Goal: Transaction & Acquisition: Purchase product/service

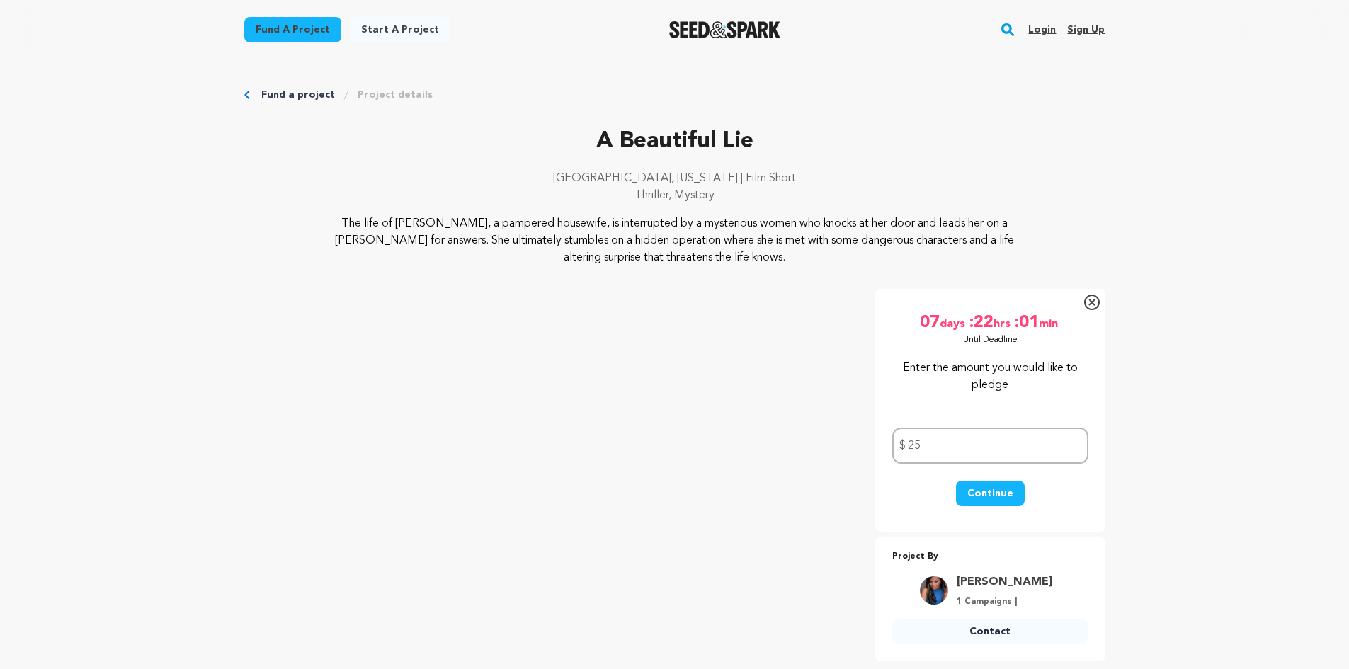
type input "25"
click at [990, 495] on button "Continue" at bounding box center [990, 493] width 69 height 25
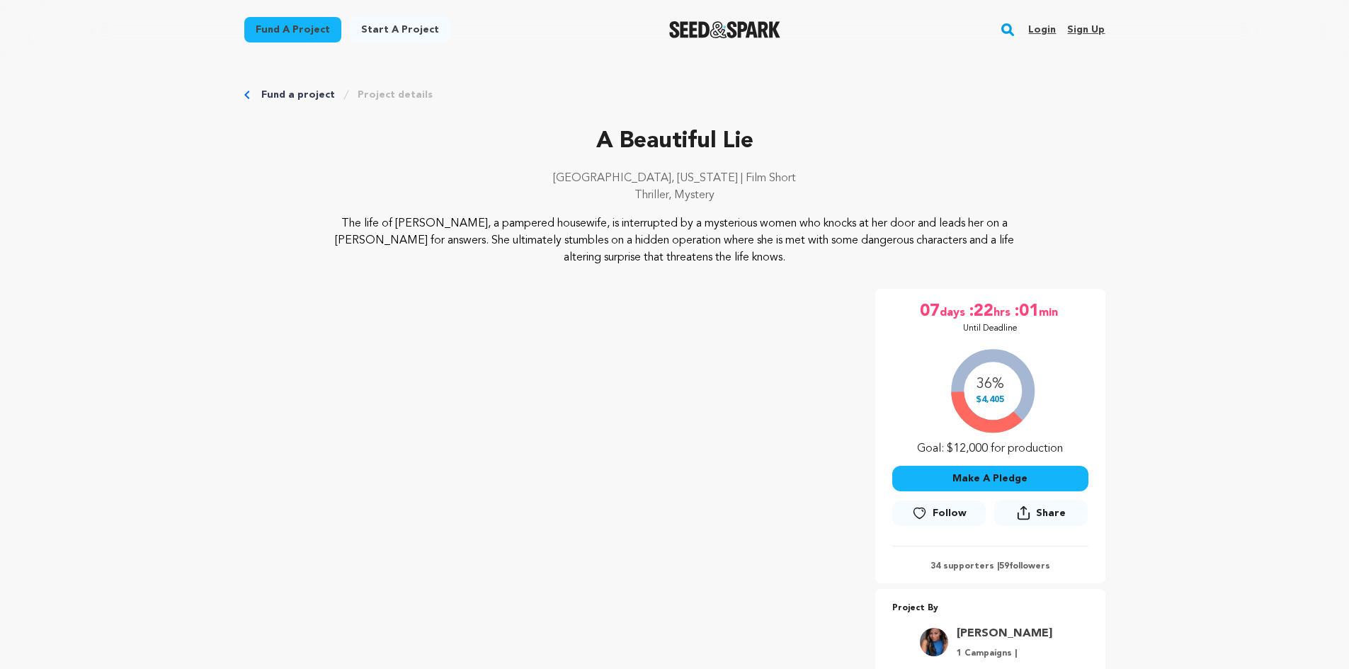
click at [1035, 479] on button "Make A Pledge" at bounding box center [990, 478] width 196 height 25
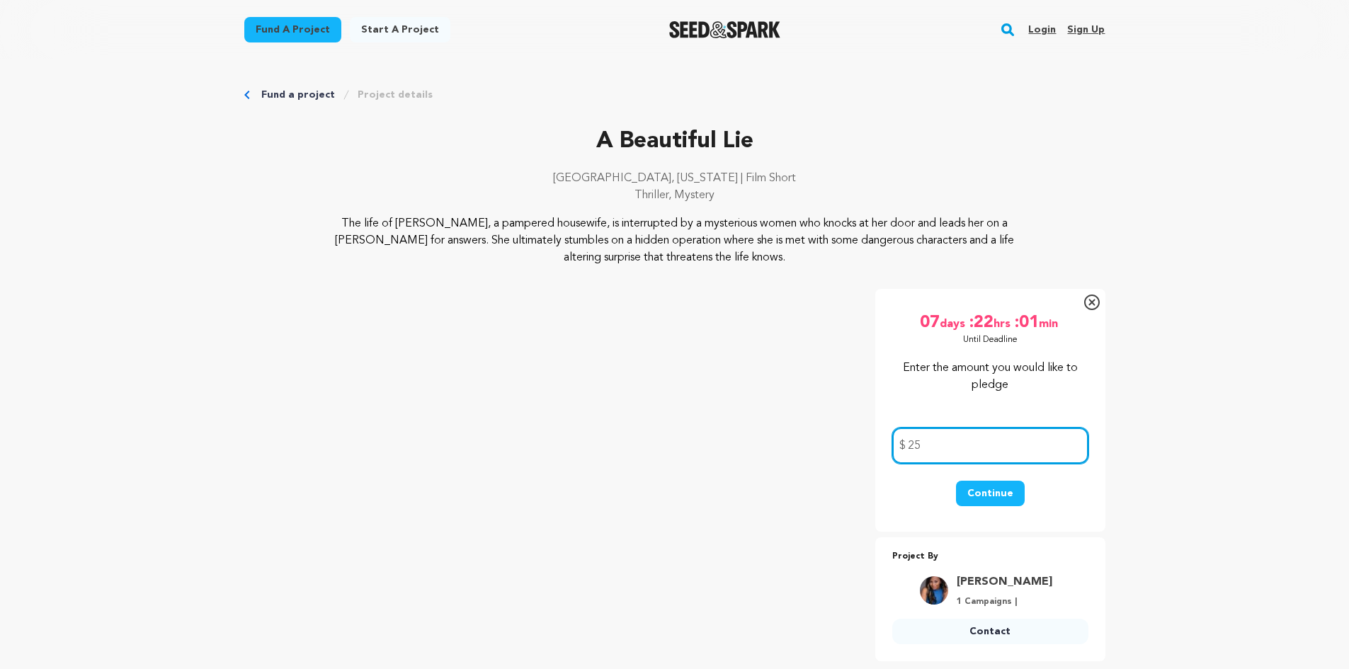
type input "25"
drag, startPoint x: 1010, startPoint y: 496, endPoint x: 1006, endPoint y: 482, distance: 14.8
click at [1010, 496] on button "Continue" at bounding box center [990, 493] width 69 height 25
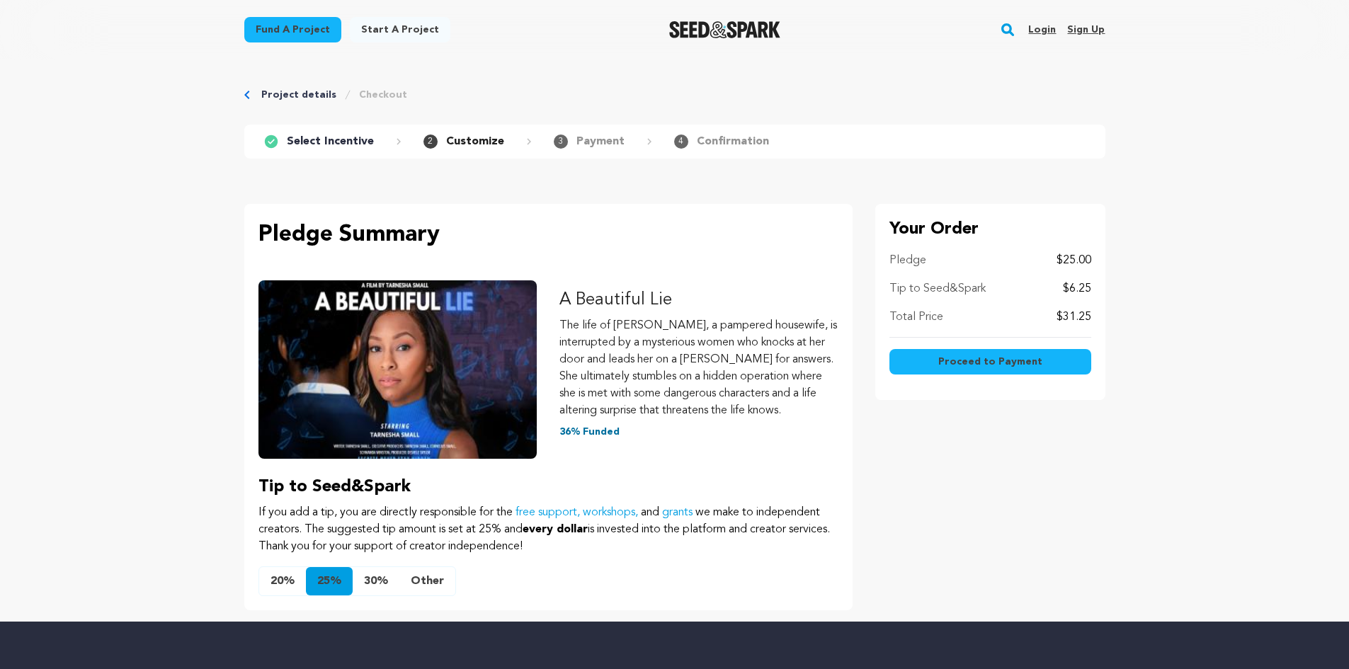
click at [423, 584] on button "Other" at bounding box center [427, 581] width 56 height 28
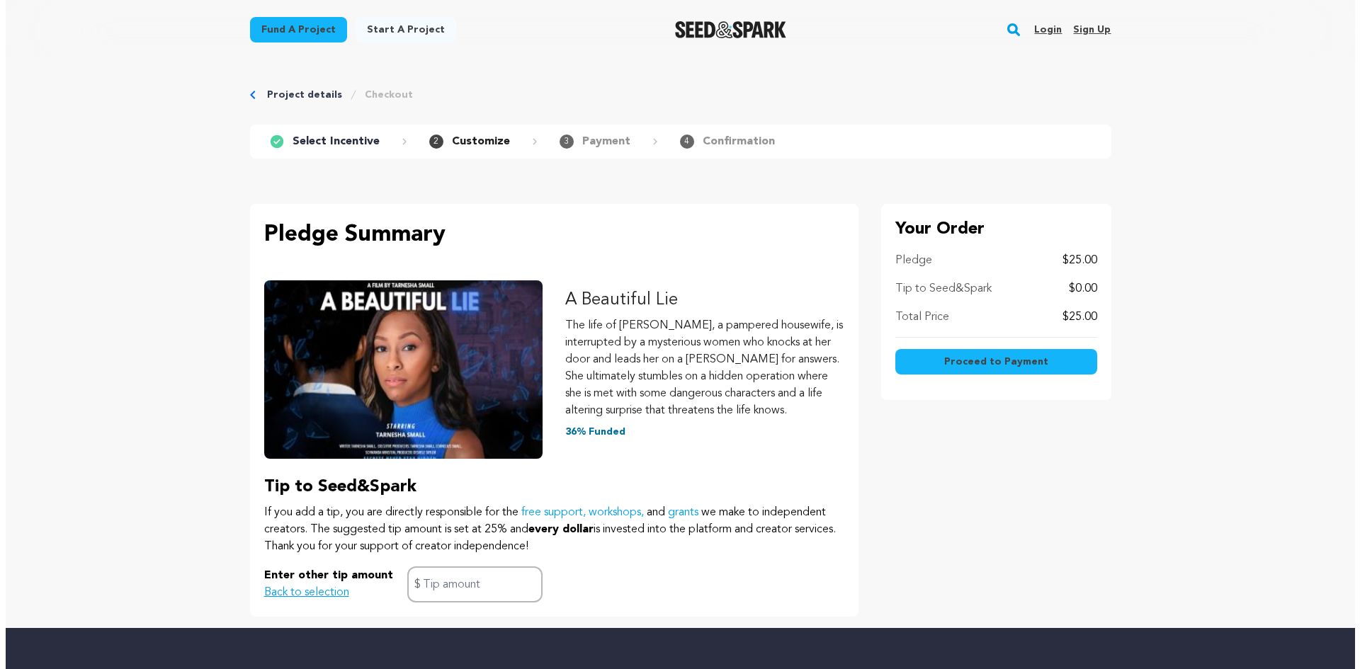
scroll to position [322, 0]
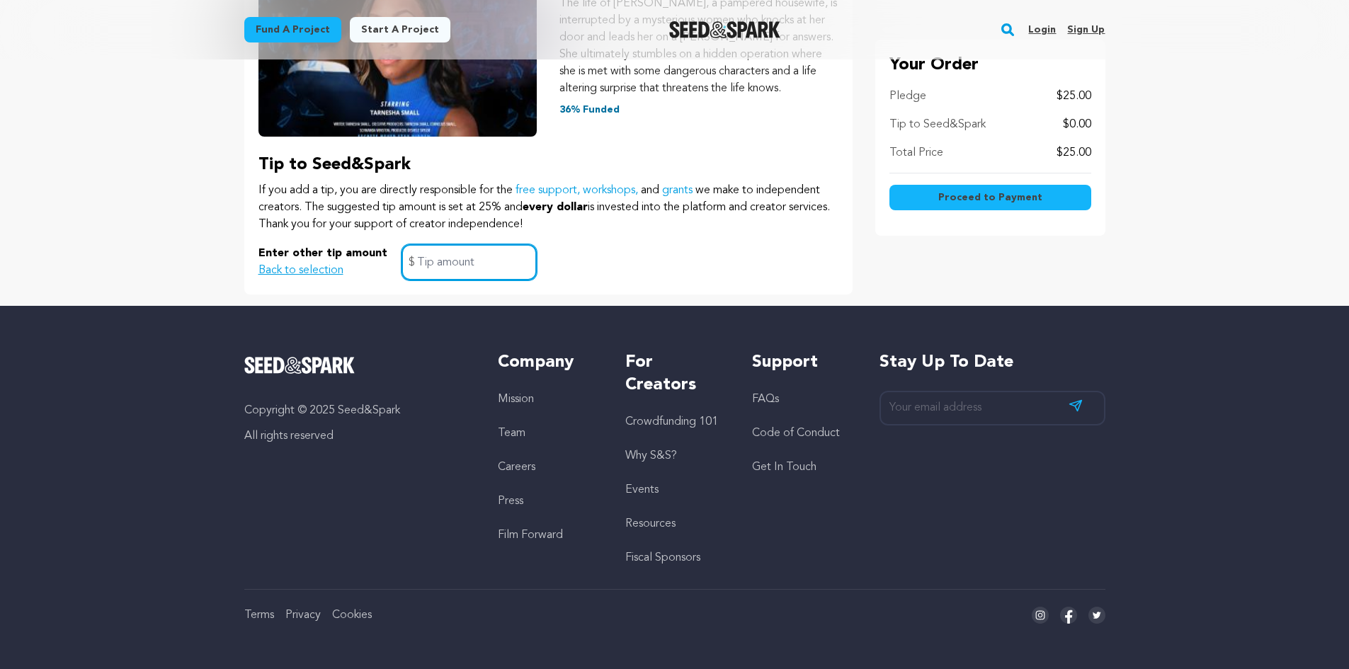
click at [457, 261] on input "text" at bounding box center [469, 262] width 135 height 36
type input "0"
click at [986, 195] on span "Proceed to Payment" at bounding box center [990, 197] width 104 height 14
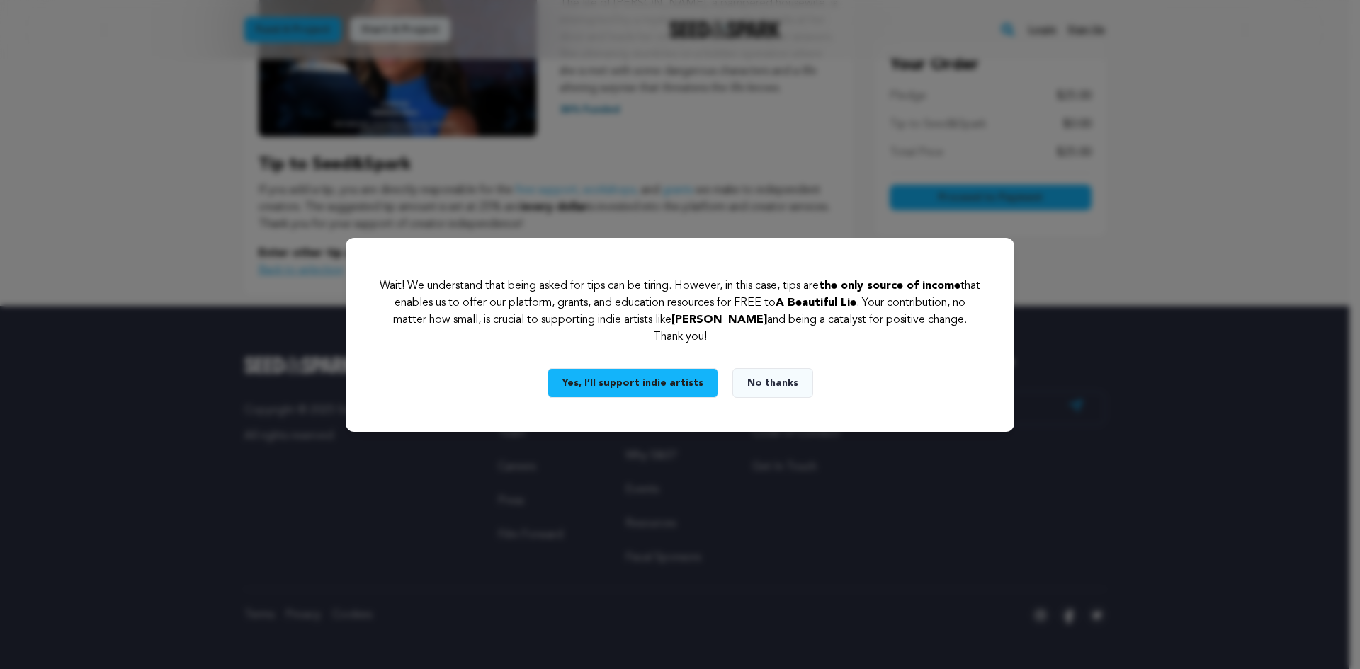
drag, startPoint x: 766, startPoint y: 381, endPoint x: 884, endPoint y: 379, distance: 117.6
click at [766, 380] on button "No thanks" at bounding box center [772, 383] width 81 height 30
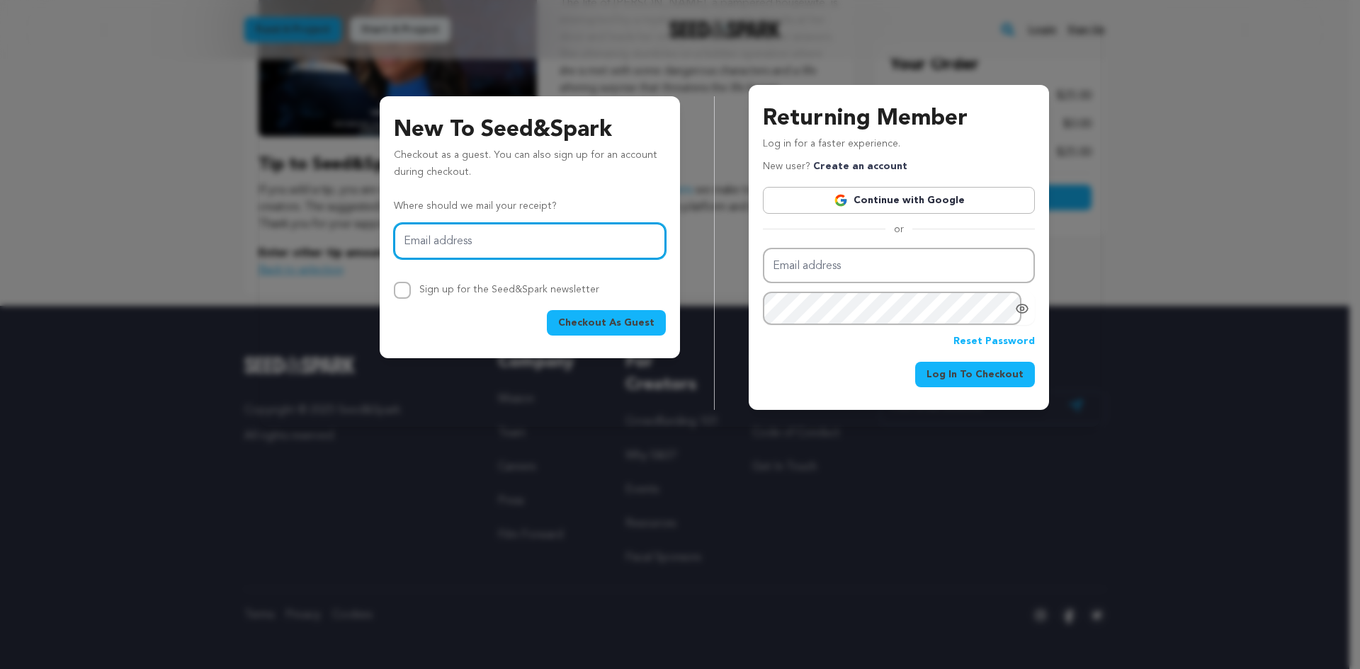
click at [474, 241] on input "Email address" at bounding box center [530, 241] width 272 height 36
click at [464, 244] on input "Email address" at bounding box center [530, 241] width 272 height 36
paste input "susieslaughter@gmail.com"
type input "susieslaughter@gmail.com"
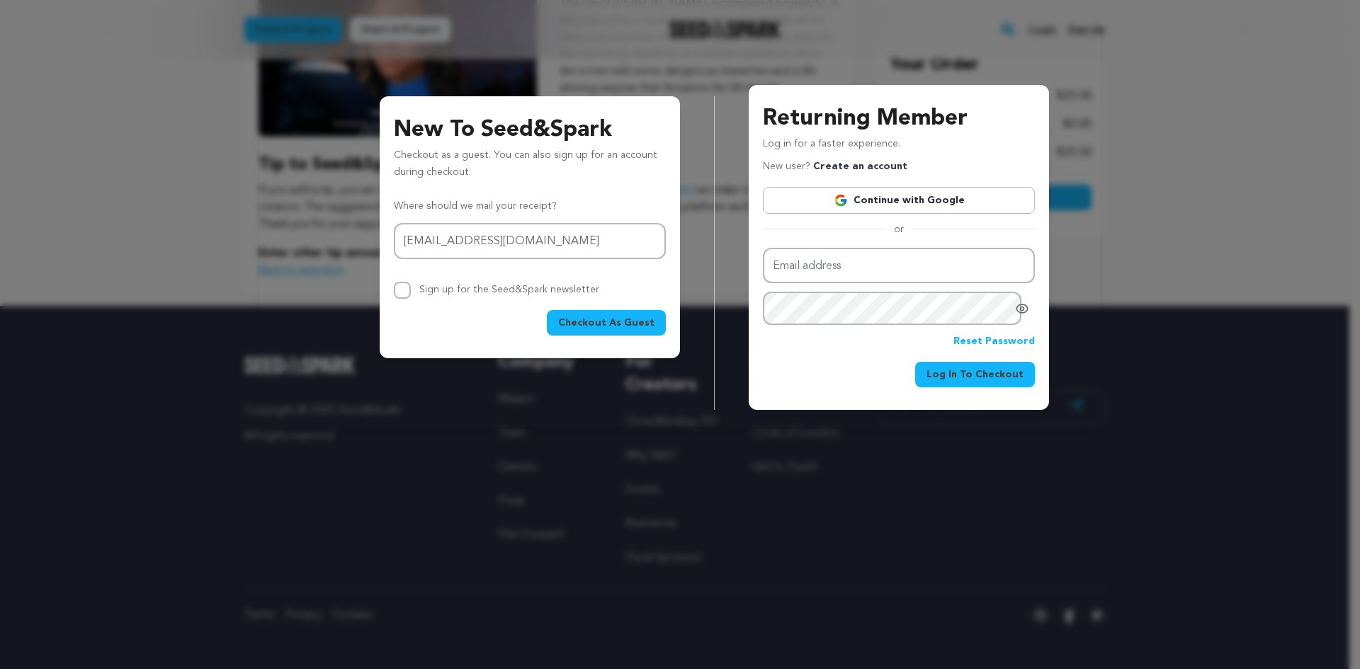
click at [603, 321] on span "Checkout As Guest" at bounding box center [606, 323] width 96 height 14
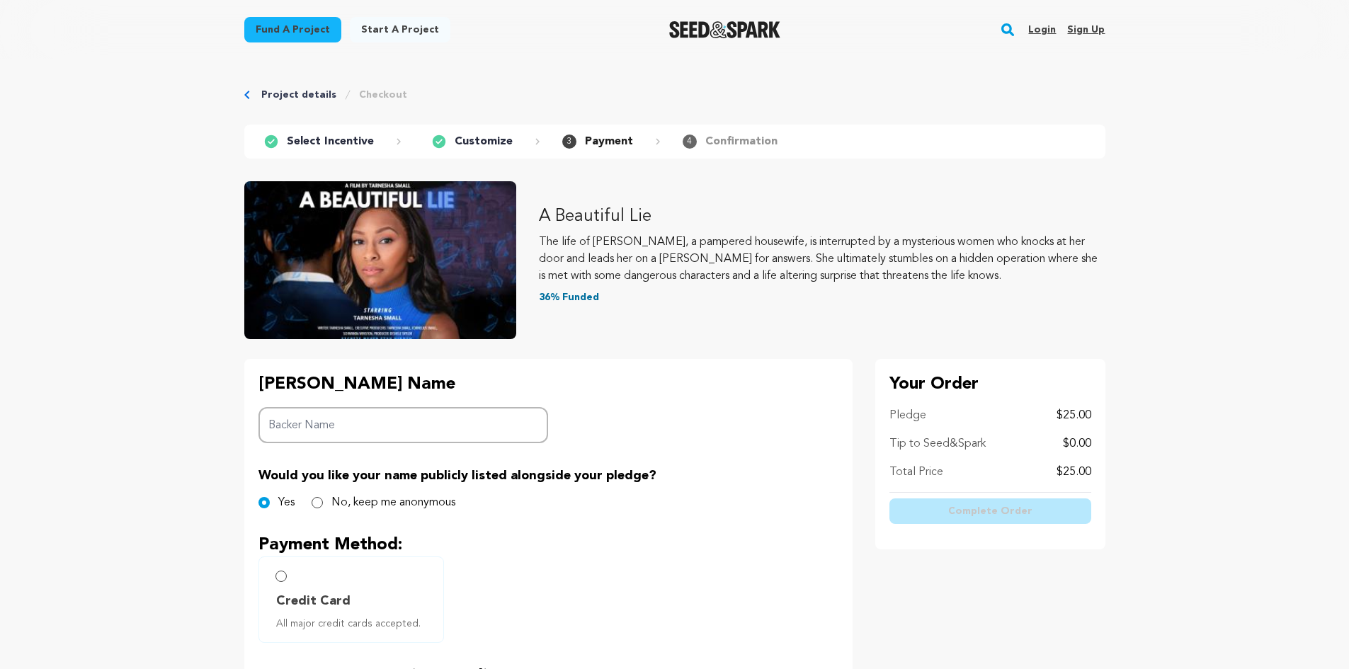
click at [353, 431] on input "Backer Name" at bounding box center [403, 425] width 290 height 36
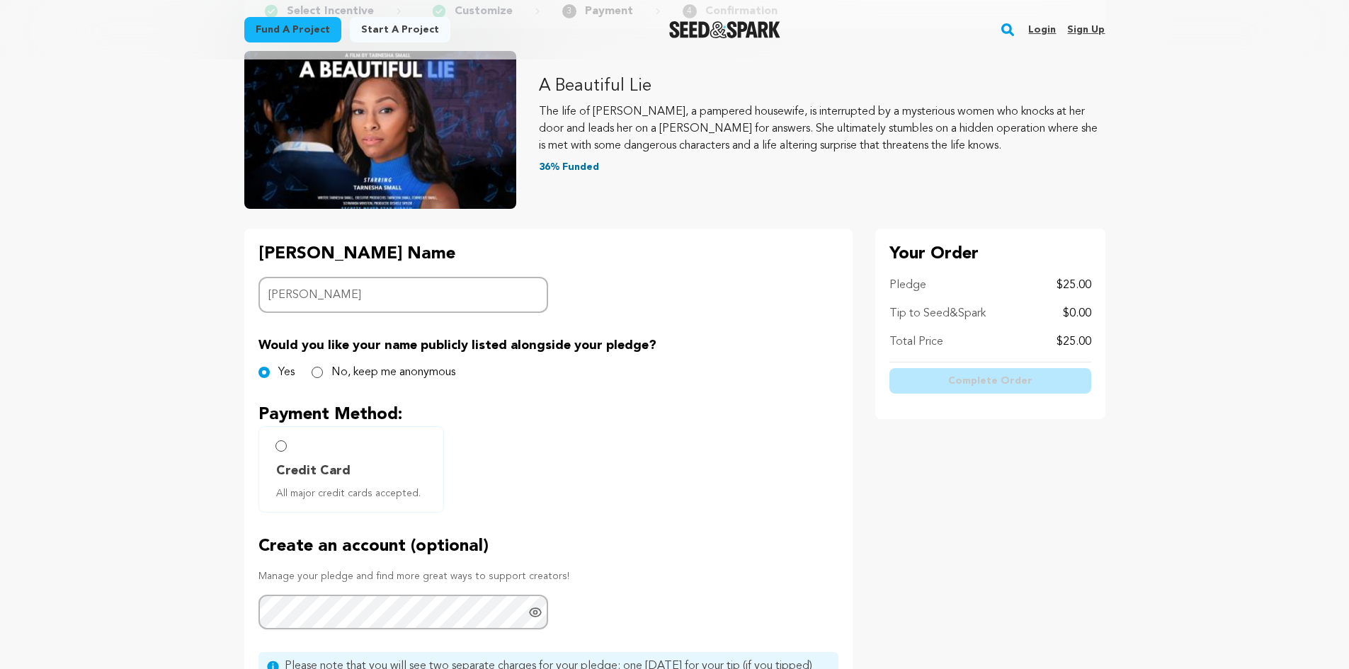
type input "Susie Slaughter"
click at [285, 446] on input "Credit Card All major credit cards accepted." at bounding box center [280, 445] width 11 height 11
radio input "false"
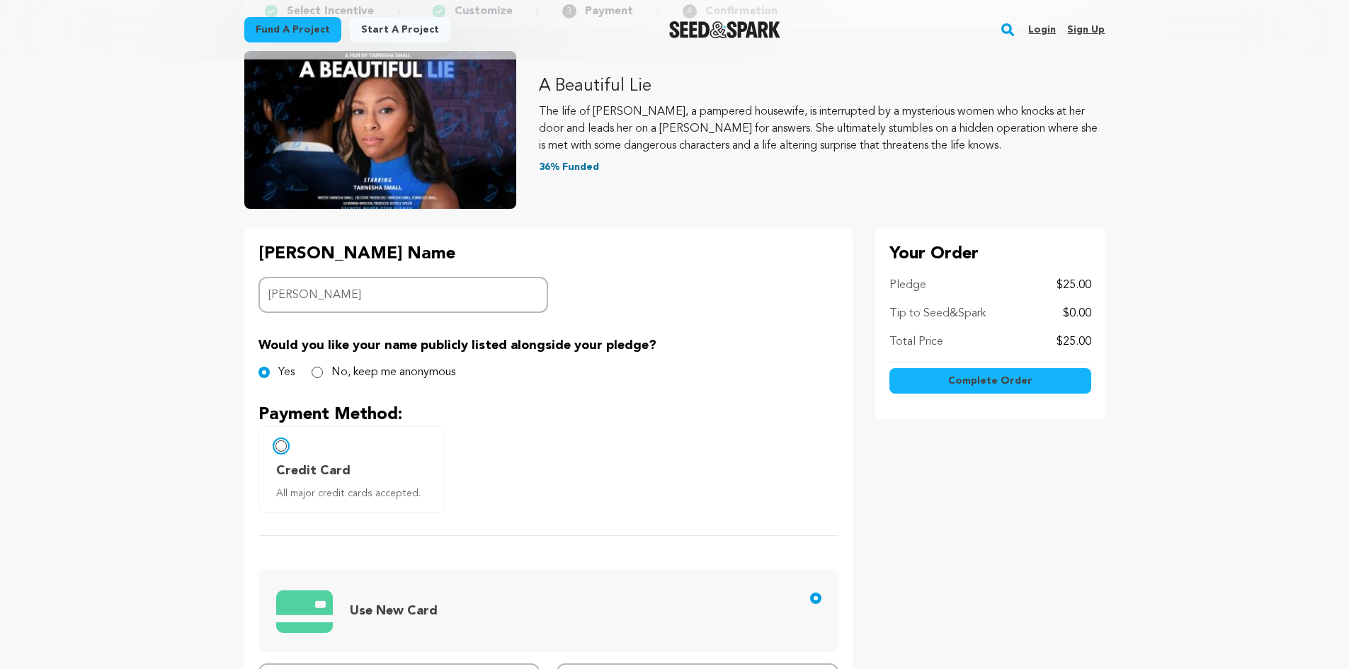
scroll to position [716, 0]
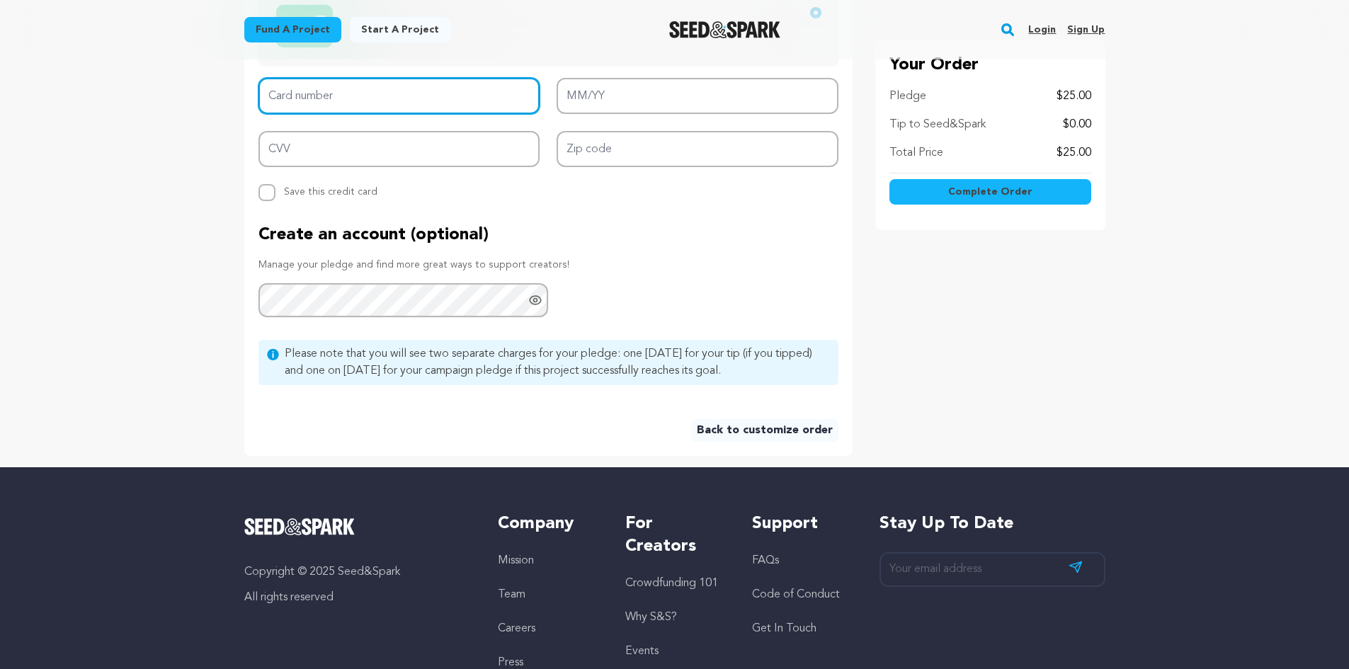
click at [358, 79] on input "Card number" at bounding box center [399, 96] width 282 height 36
type input "4118 7100 0751 9312"
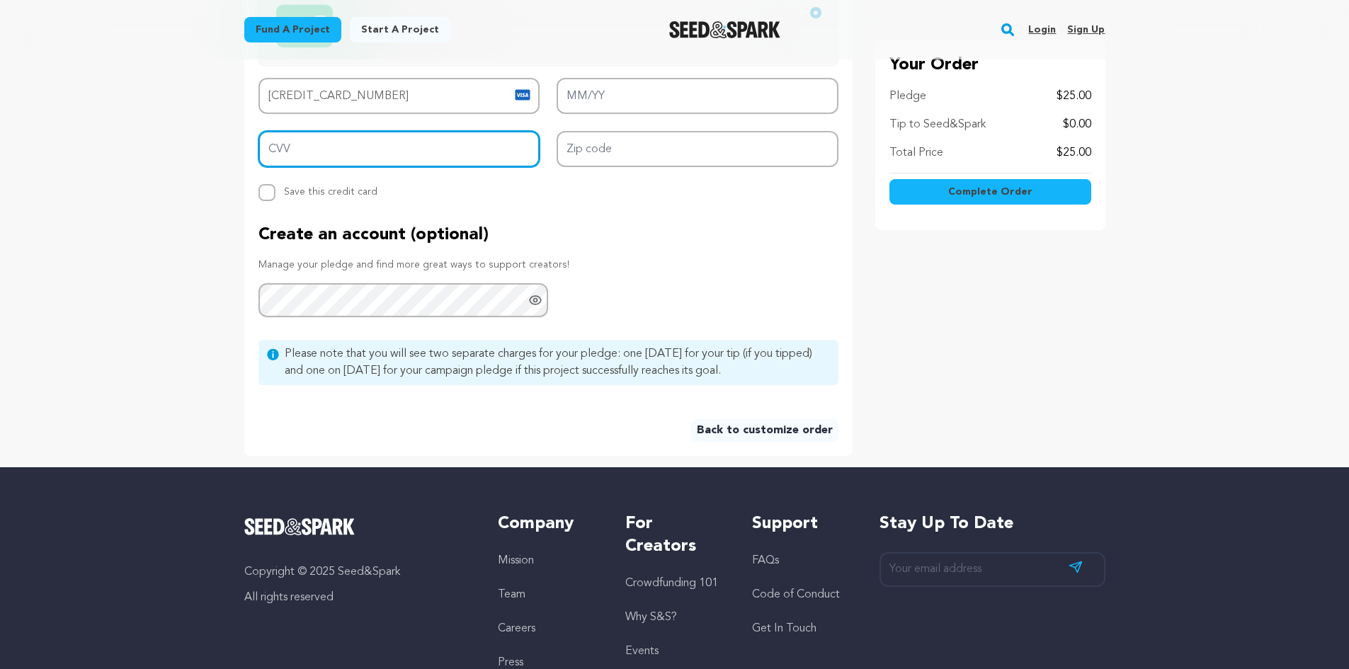
click at [302, 142] on input "CVV" at bounding box center [399, 149] width 282 height 36
type input "623"
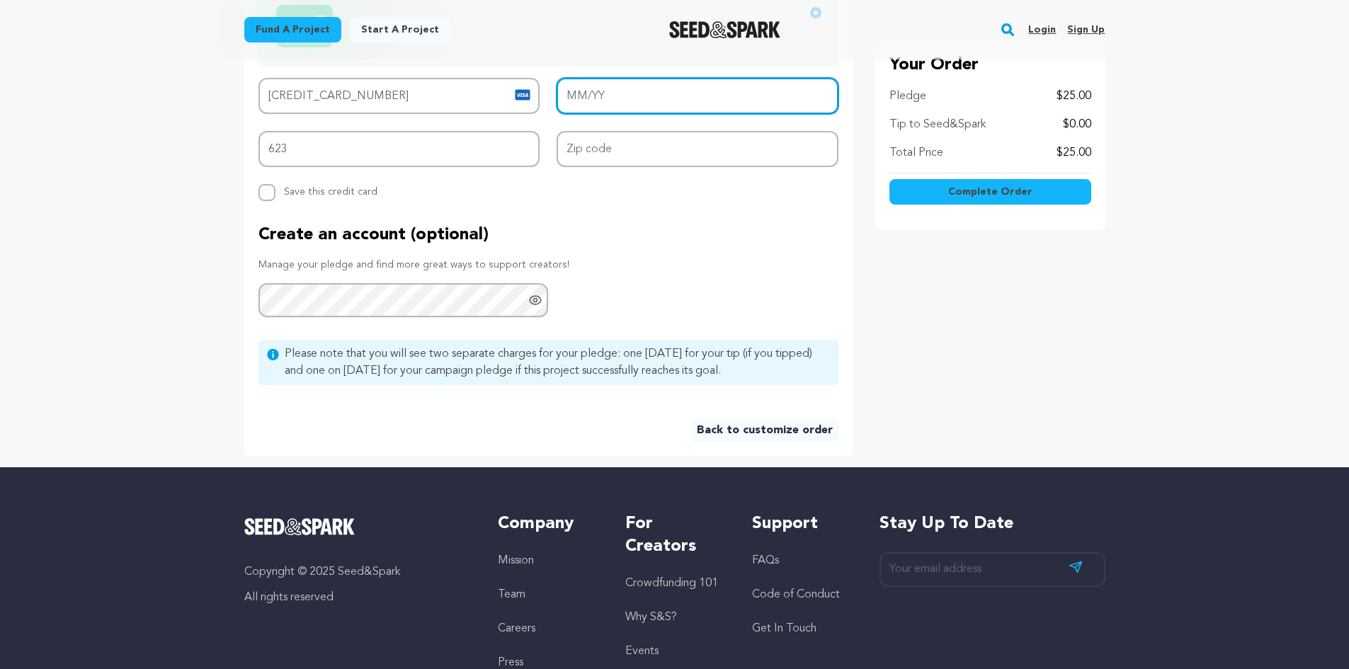
click at [643, 100] on input "MM/YY" at bounding box center [698, 96] width 282 height 36
type input "08/29"
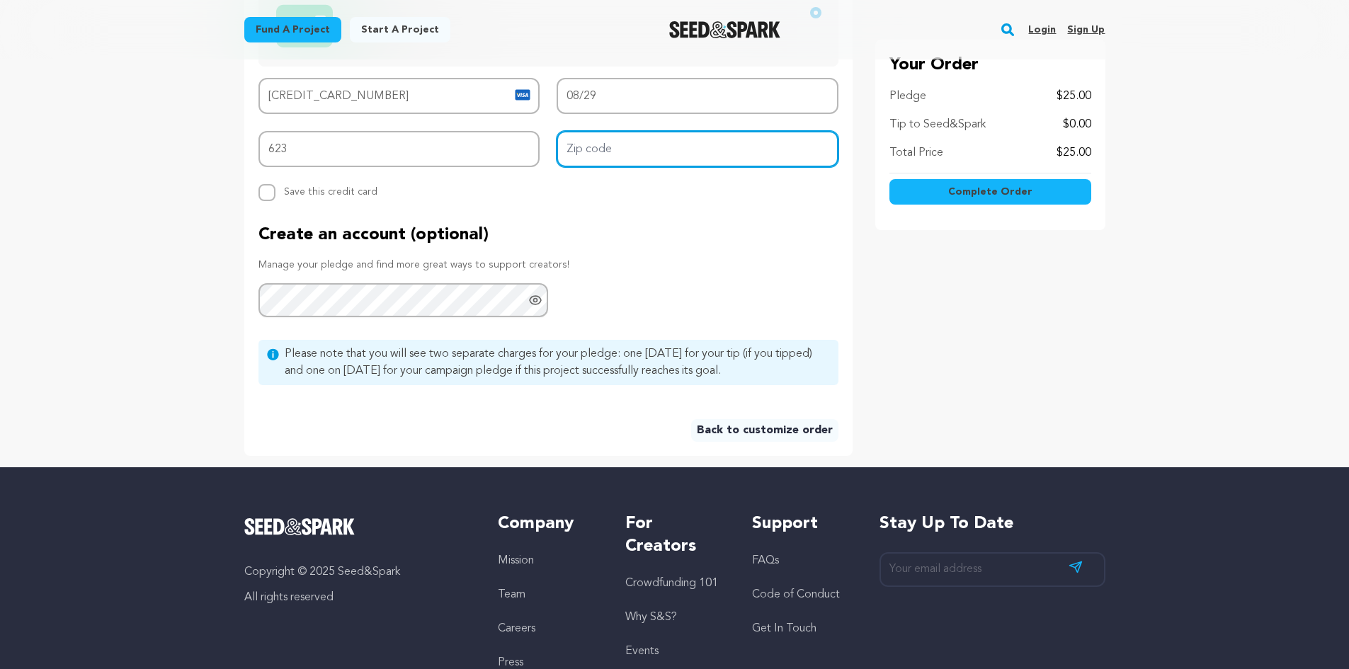
drag, startPoint x: 600, startPoint y: 157, endPoint x: 591, endPoint y: 141, distance: 17.7
click at [599, 153] on input "Zip code" at bounding box center [698, 149] width 282 height 36
type input "30263"
click at [1247, 397] on main "Fund a project Start a project Search Login Sign up Start a project" at bounding box center [674, 57] width 1349 height 1547
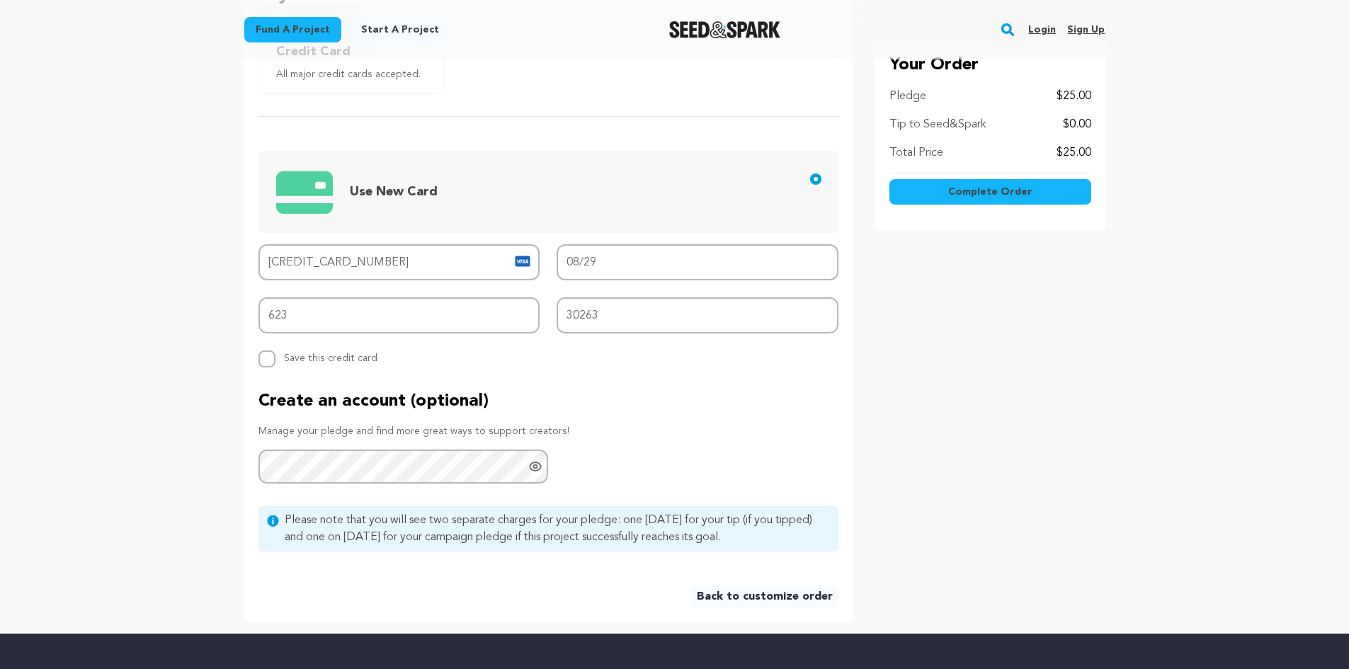
scroll to position [533, 0]
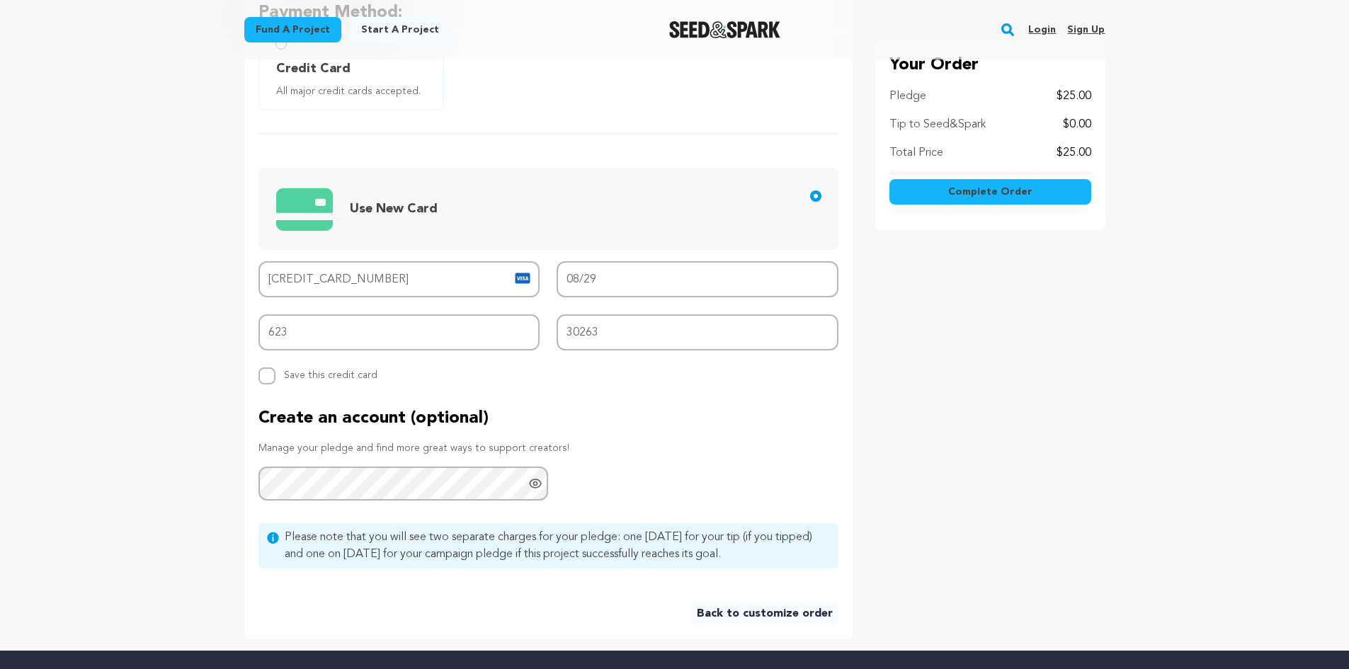
click at [964, 194] on span "Complete Order" at bounding box center [990, 192] width 84 height 14
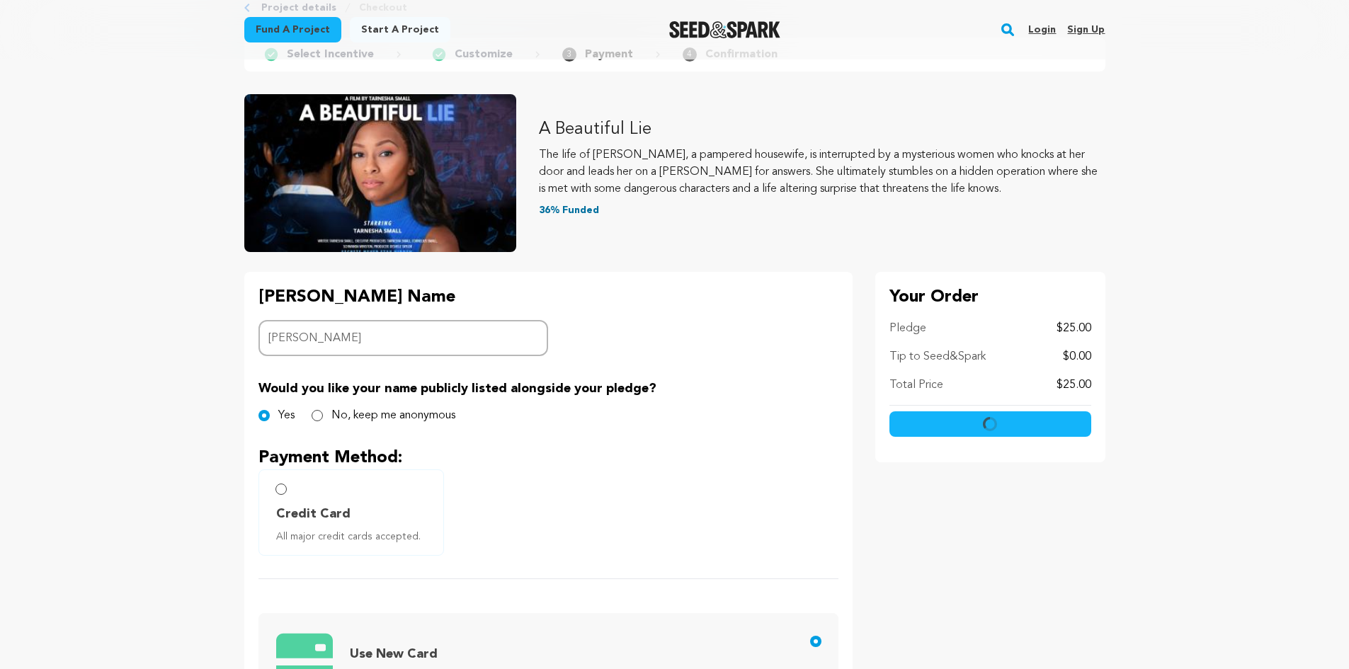
scroll to position [0, 0]
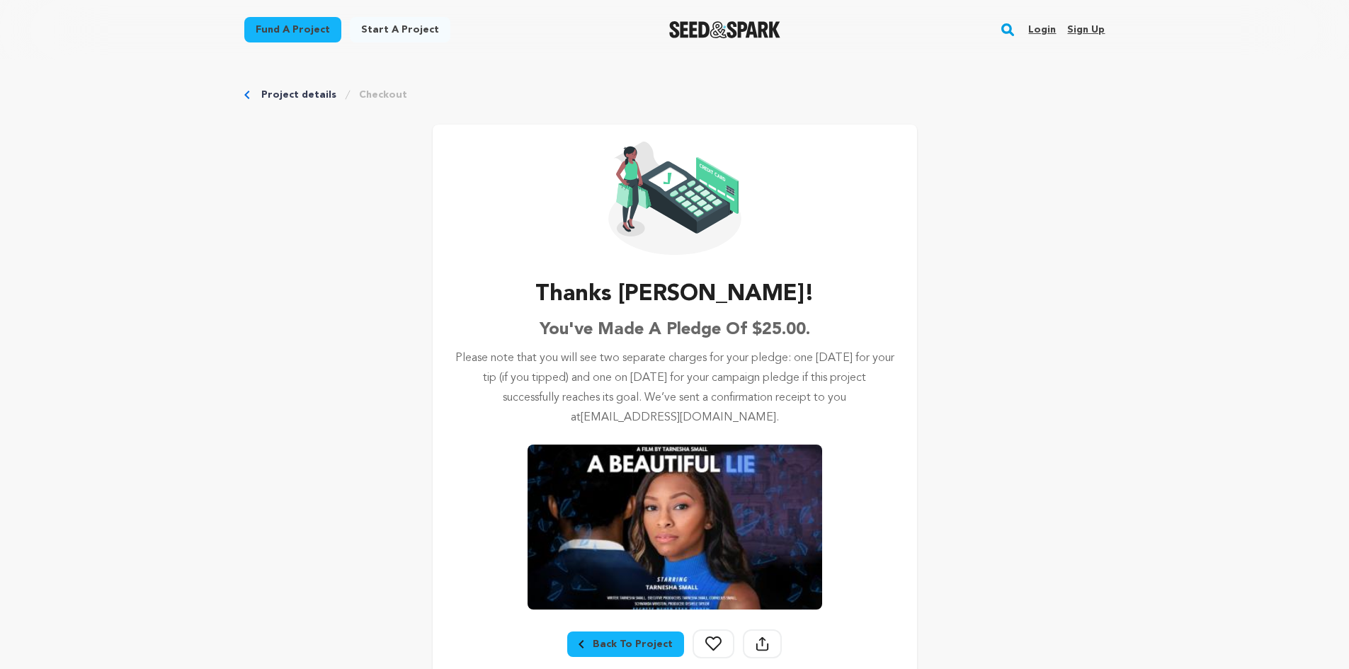
click at [705, 642] on icon at bounding box center [713, 644] width 16 height 15
click at [756, 647] on icon at bounding box center [762, 644] width 13 height 15
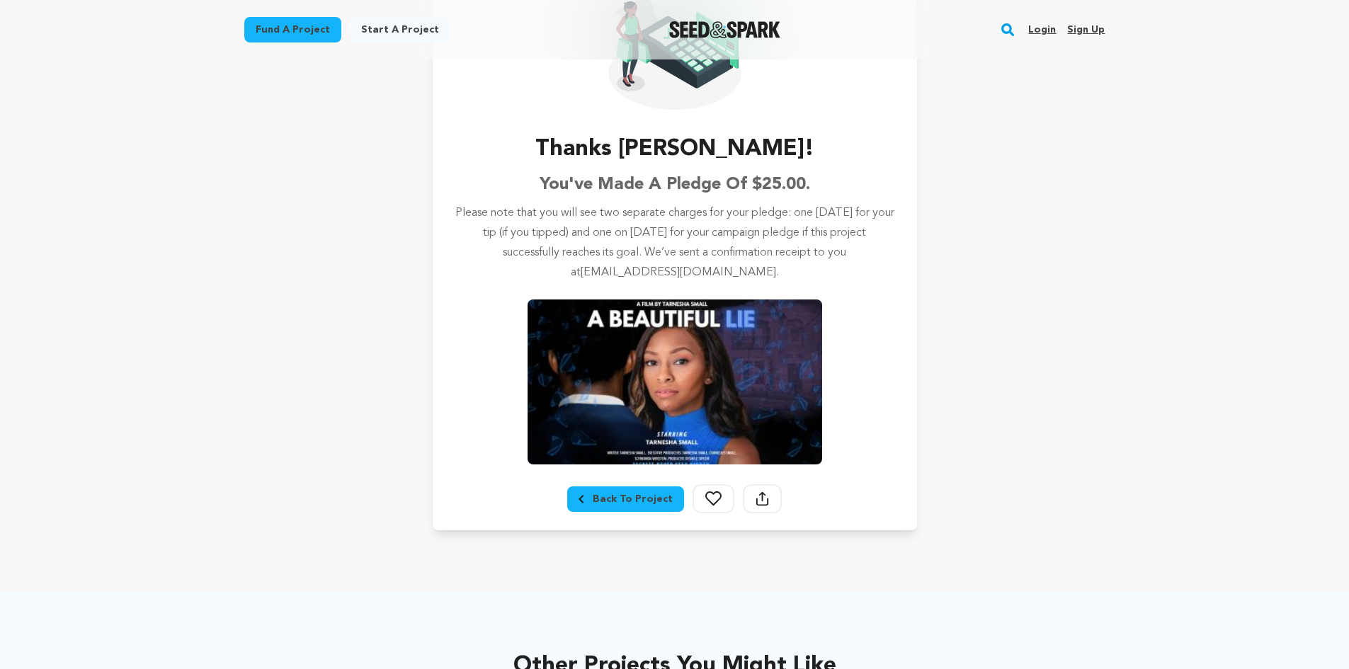
scroll to position [208, 0]
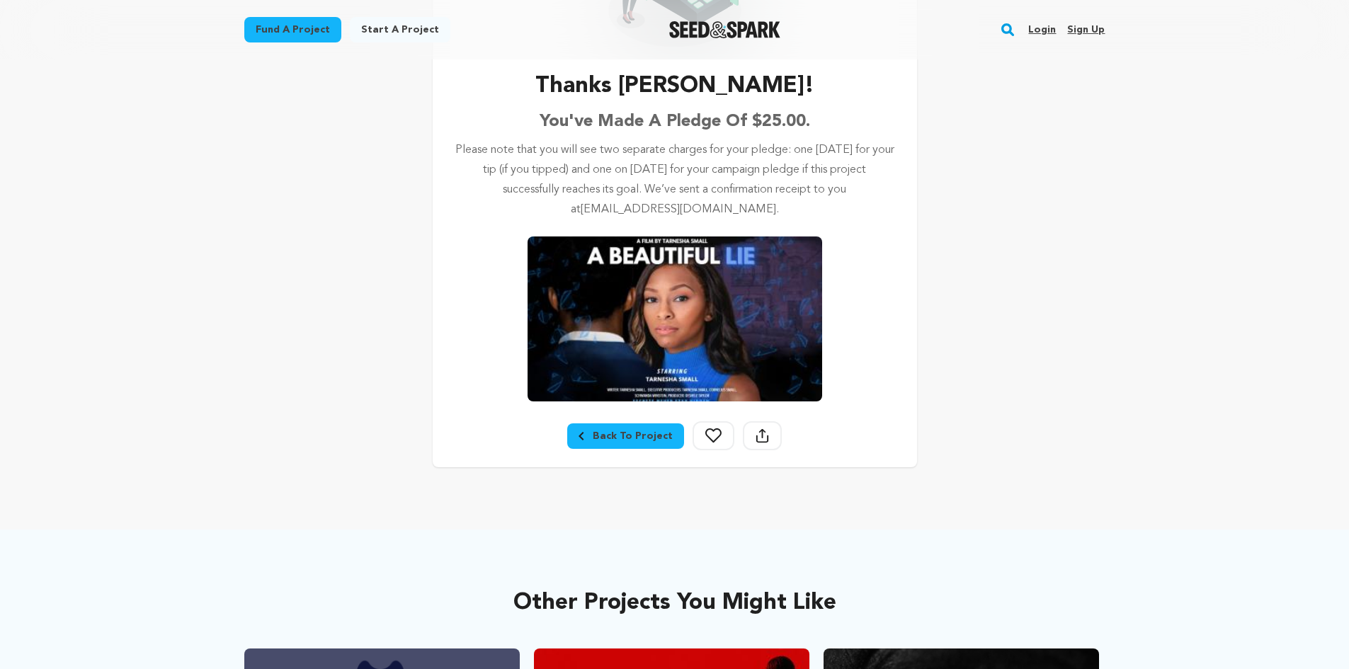
click at [762, 433] on icon at bounding box center [762, 433] width 1 height 9
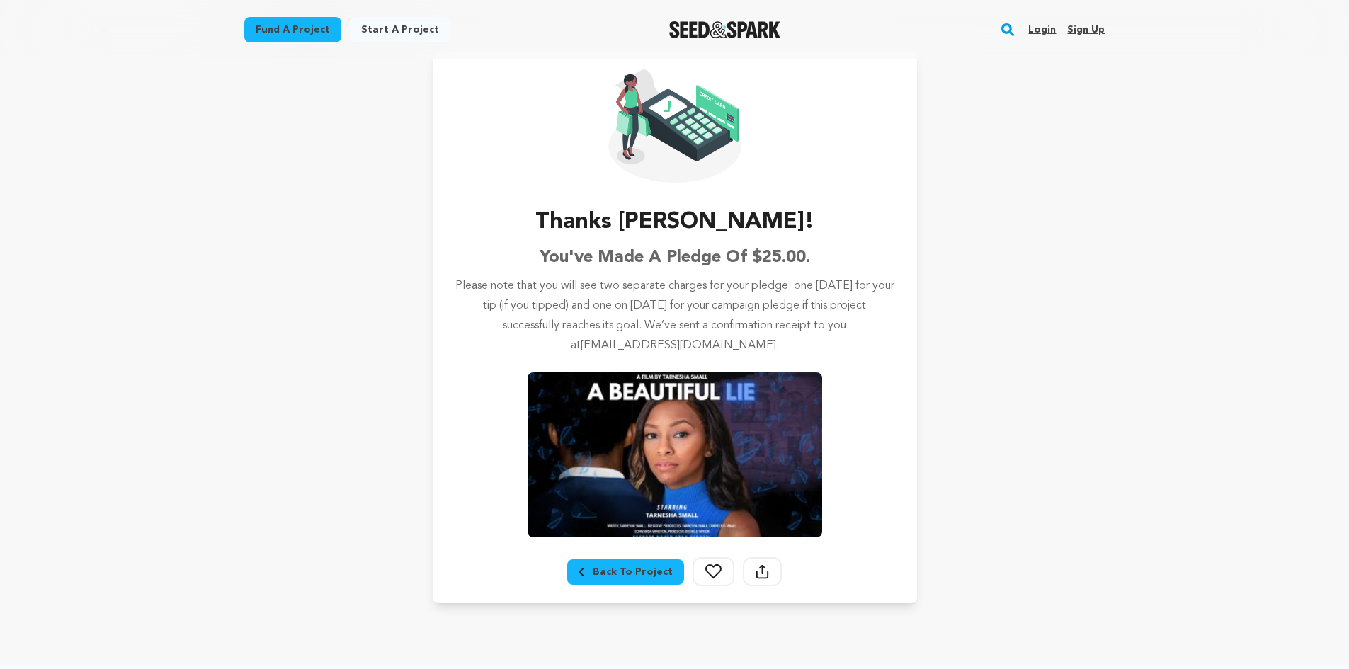
scroll to position [0, 0]
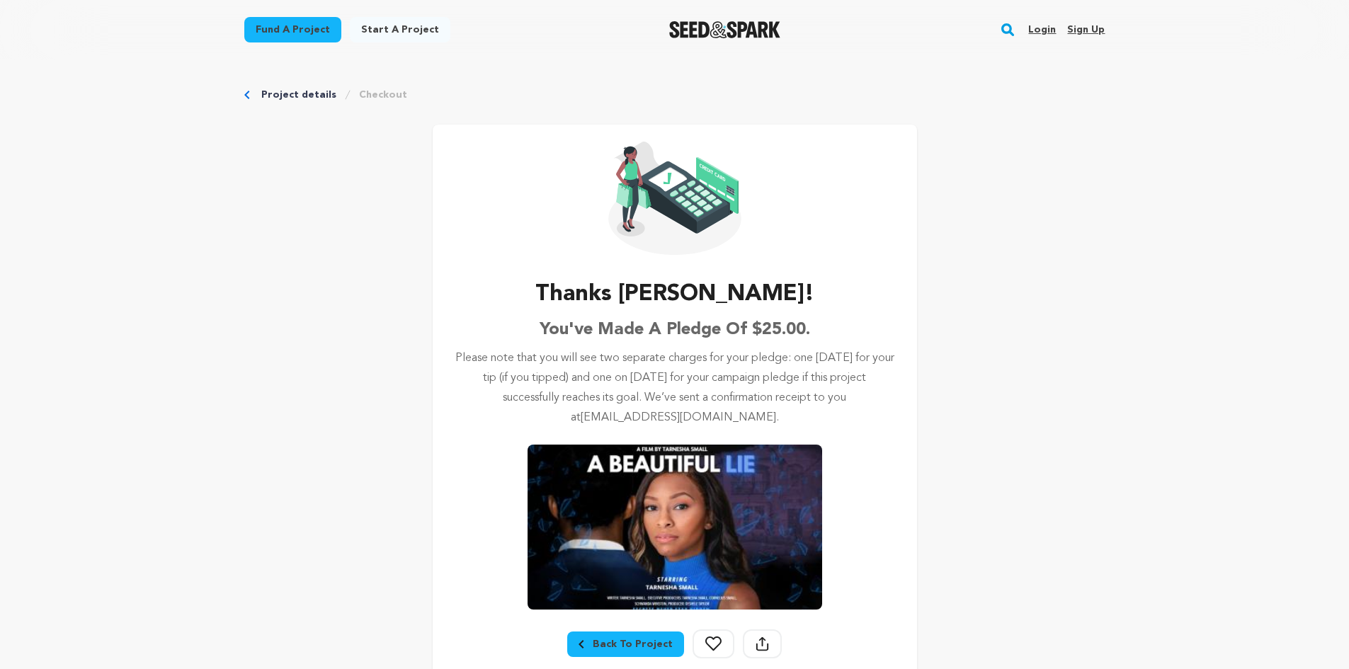
click at [635, 644] on div "Back To Project" at bounding box center [626, 644] width 94 height 14
